Goal: Transaction & Acquisition: Purchase product/service

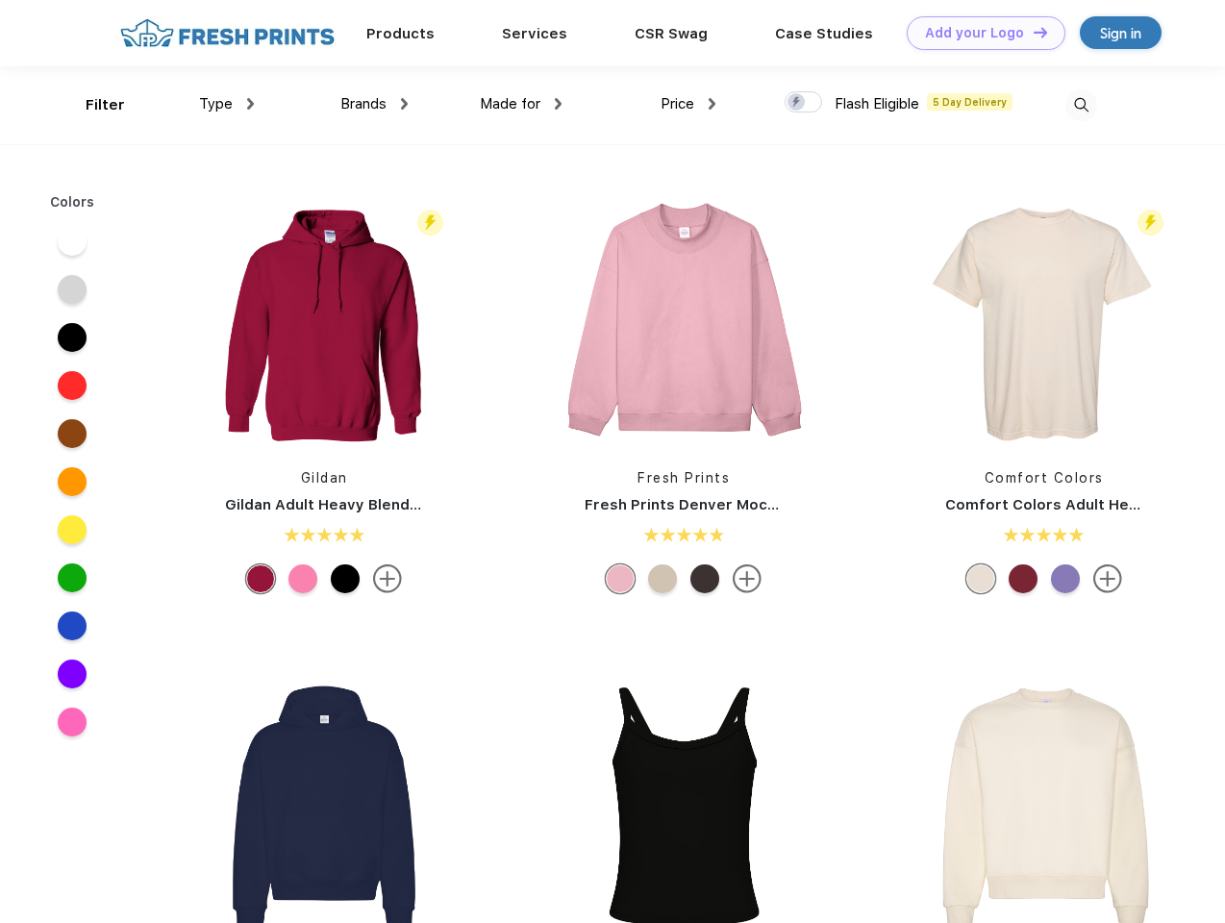
scroll to position [1, 0]
click at [979, 33] on link "Add your Logo Design Tool" at bounding box center [986, 33] width 159 height 34
click at [0, 0] on div "Design Tool" at bounding box center [0, 0] width 0 height 0
click at [1032, 32] on link "Add your Logo Design Tool" at bounding box center [986, 33] width 159 height 34
click at [92, 105] on div "Filter" at bounding box center [105, 105] width 39 height 22
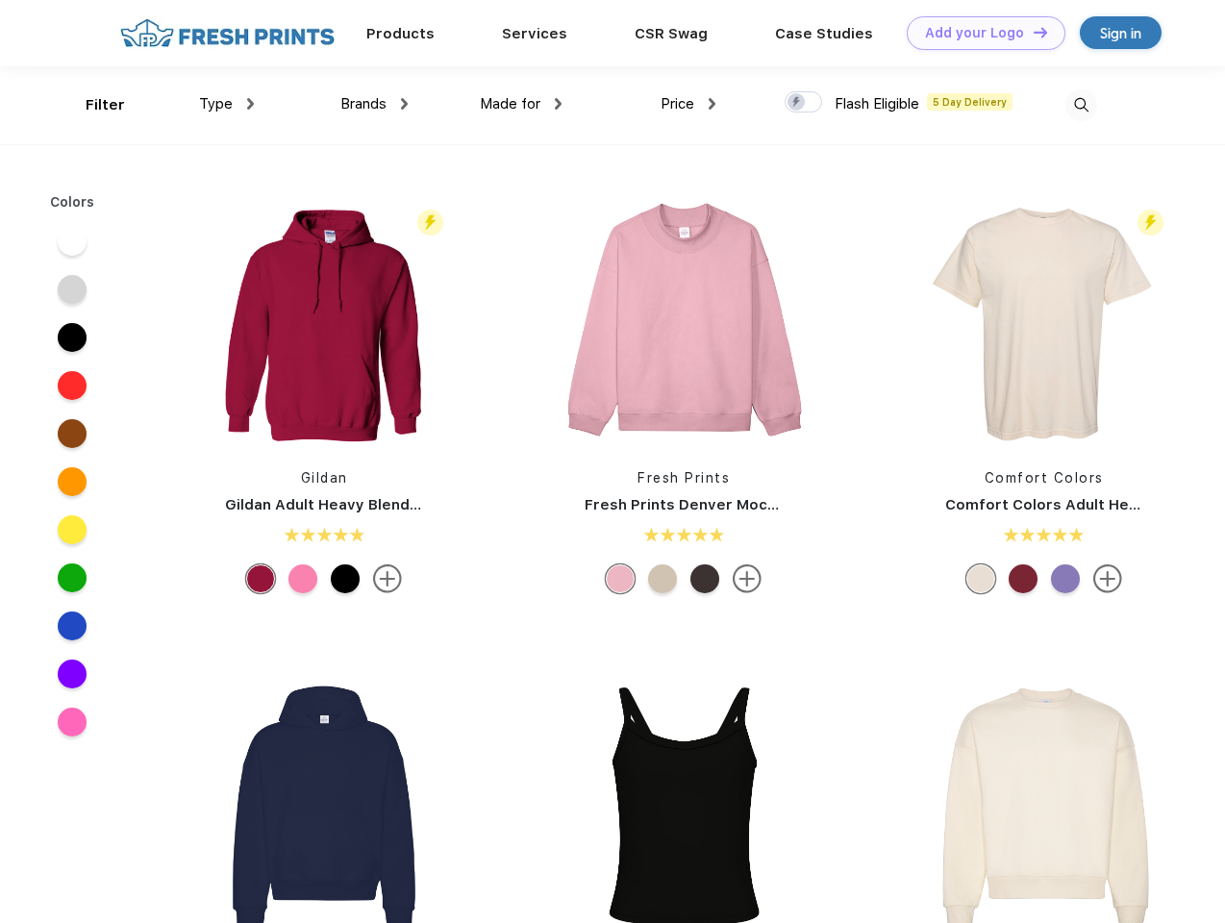
click at [227, 104] on span "Type" at bounding box center [216, 103] width 34 height 17
click at [374, 104] on span "Brands" at bounding box center [363, 103] width 46 height 17
click at [521, 104] on span "Made for" at bounding box center [510, 103] width 61 height 17
click at [688, 104] on span "Price" at bounding box center [678, 103] width 34 height 17
click at [804, 103] on div at bounding box center [803, 101] width 37 height 21
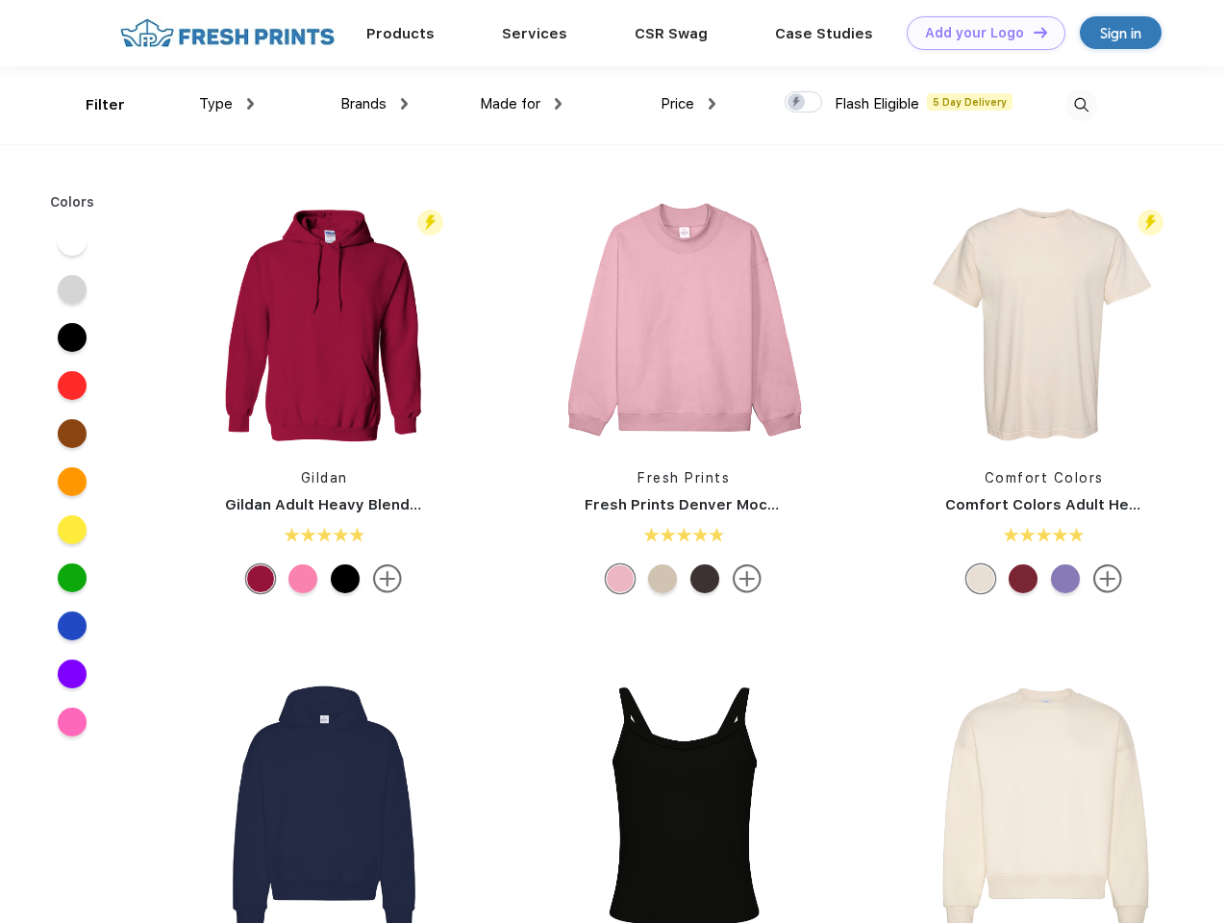
click at [797, 103] on input "checkbox" at bounding box center [791, 96] width 12 height 12
click at [1081, 105] on img at bounding box center [1081, 105] width 32 height 32
